Goal: Task Accomplishment & Management: Manage account settings

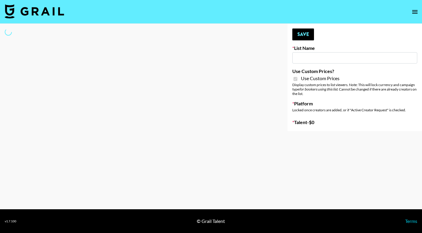
type input "House of Fab ([DATE])"
checkbox input "true"
select select "Brand"
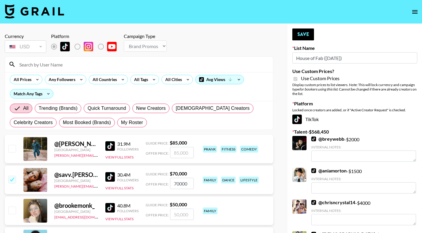
scroll to position [1, 0]
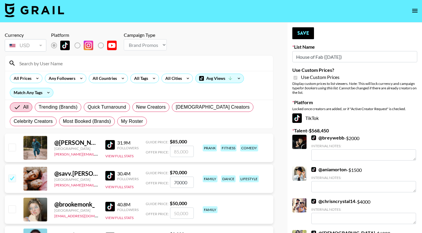
click at [75, 60] on input at bounding box center [143, 64] width 254 height 10
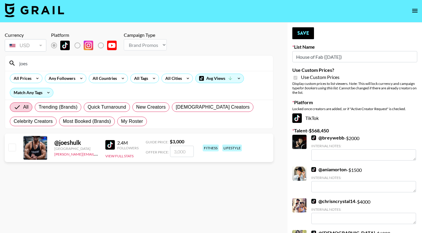
type input "joes"
click at [10, 146] on input "checkbox" at bounding box center [11, 147] width 7 height 7
checkbox input "true"
type input "3000"
click at [302, 31] on button "Save" at bounding box center [304, 33] width 22 height 12
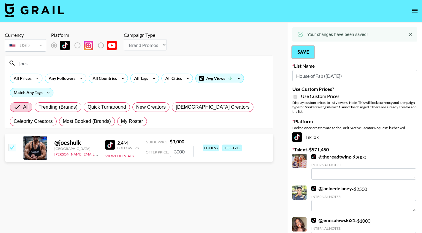
scroll to position [18, 0]
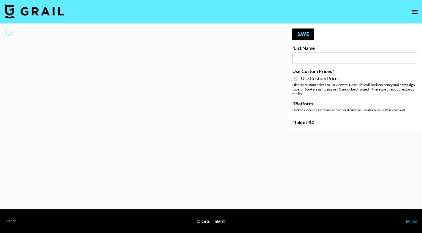
type input "Anker For Soundcore"
checkbox input "true"
select select "Brand"
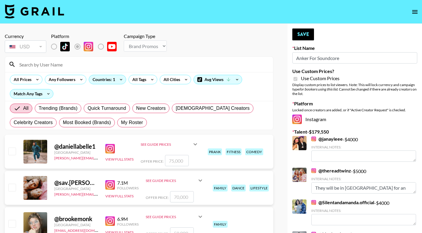
click at [52, 61] on input at bounding box center [143, 65] width 254 height 10
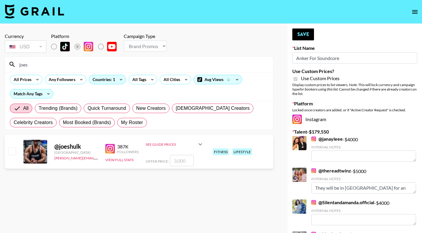
type input "joes"
click at [12, 150] on input "checkbox" at bounding box center [11, 151] width 7 height 7
checkbox input "true"
type input "3000"
click at [301, 37] on button "Save" at bounding box center [304, 35] width 22 height 12
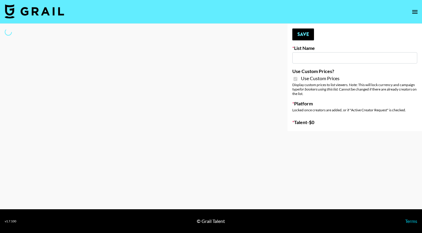
type input "[PERSON_NAME] ([DATE])"
checkbox input "true"
select select "Brand"
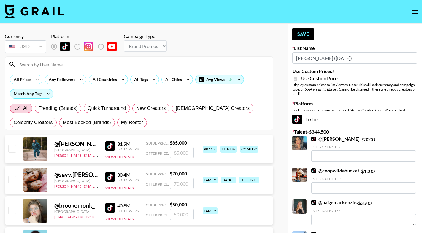
click at [115, 67] on input at bounding box center [143, 65] width 254 height 10
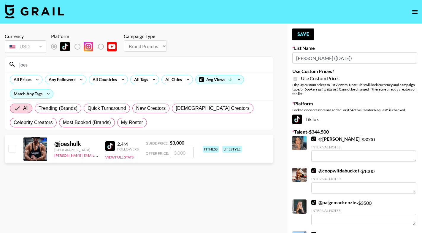
type input "joes"
click at [11, 146] on input "checkbox" at bounding box center [11, 148] width 7 height 7
checkbox input "true"
type input "3000"
click at [307, 31] on button "Save" at bounding box center [304, 35] width 22 height 12
